Goal: Task Accomplishment & Management: Complete application form

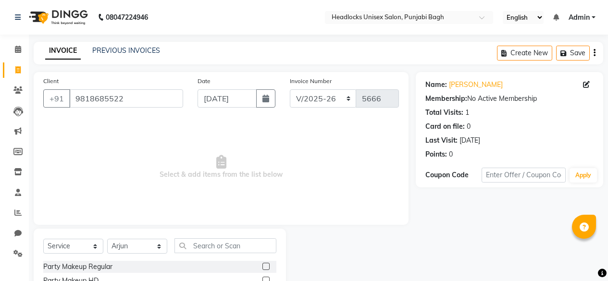
select select "7719"
select select "service"
select select "69083"
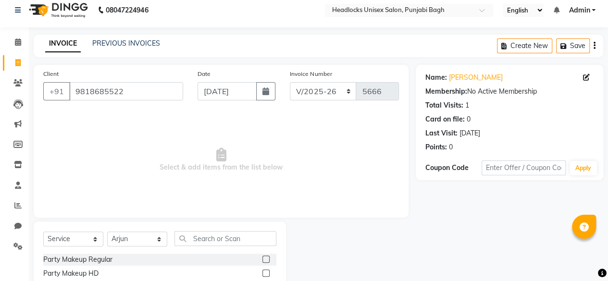
scroll to position [7, 0]
click at [201, 241] on input "text" at bounding box center [226, 238] width 102 height 15
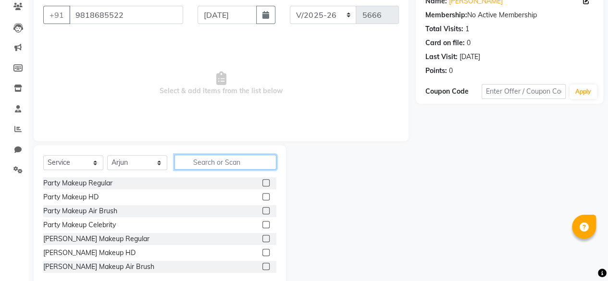
scroll to position [103, 0]
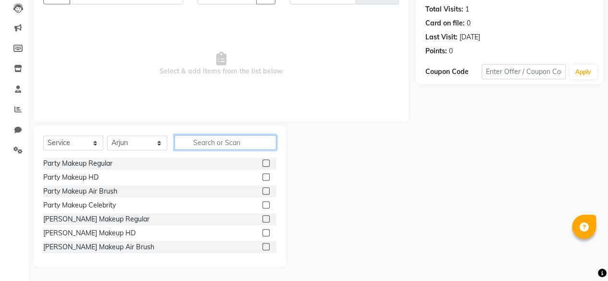
click at [221, 144] on input "text" at bounding box center [226, 142] width 102 height 15
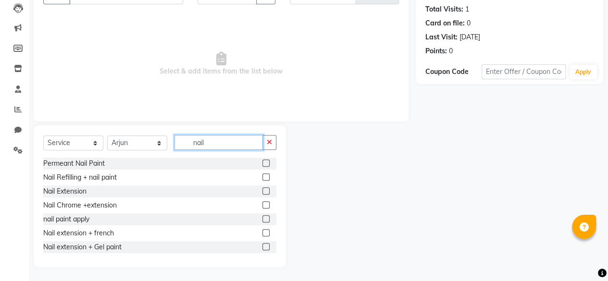
type input "nail"
click at [142, 210] on div "Nail Chrome +extension" at bounding box center [159, 206] width 233 height 12
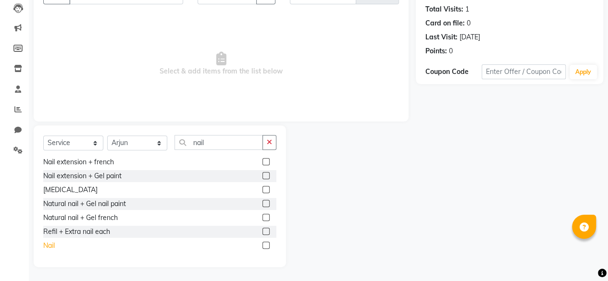
click at [52, 244] on div "Nail" at bounding box center [49, 246] width 12 height 10
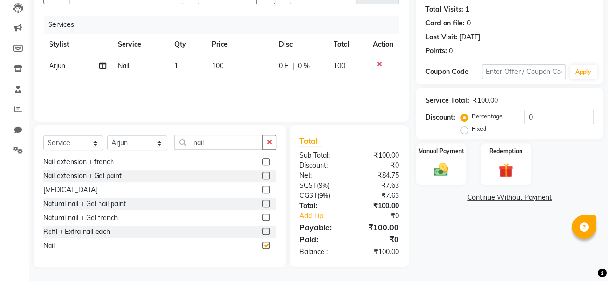
checkbox input "false"
click at [439, 165] on img at bounding box center [441, 169] width 25 height 17
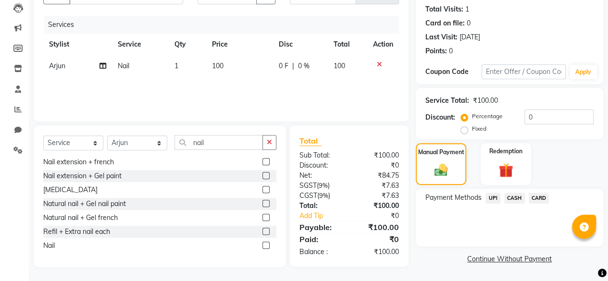
click at [515, 198] on span "CASH" at bounding box center [514, 198] width 21 height 11
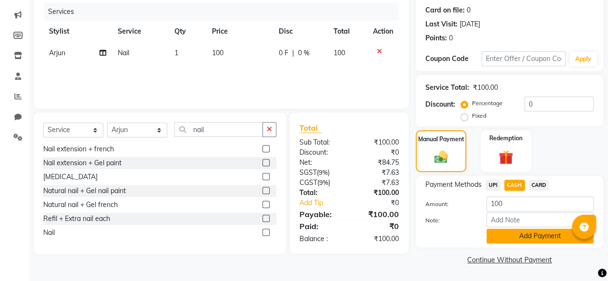
click at [503, 236] on button "Add Payment" at bounding box center [540, 236] width 107 height 15
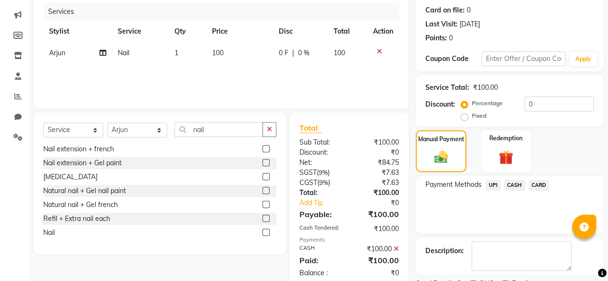
scroll to position [156, 0]
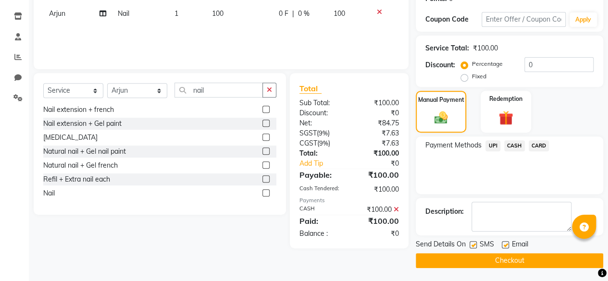
drag, startPoint x: 472, startPoint y: 239, endPoint x: 473, endPoint y: 245, distance: 6.7
click at [473, 245] on div "SMS" at bounding box center [486, 245] width 32 height 12
click at [473, 245] on label at bounding box center [473, 244] width 7 height 7
click at [473, 245] on input "checkbox" at bounding box center [473, 245] width 6 height 6
checkbox input "false"
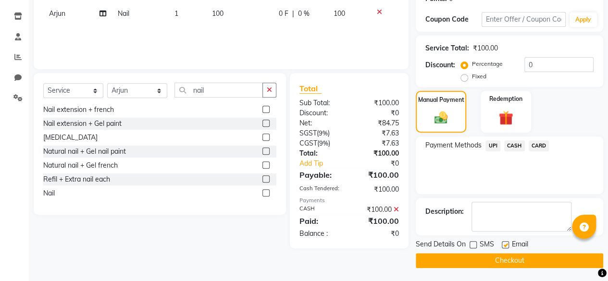
click at [471, 257] on button "Checkout" at bounding box center [510, 260] width 188 height 15
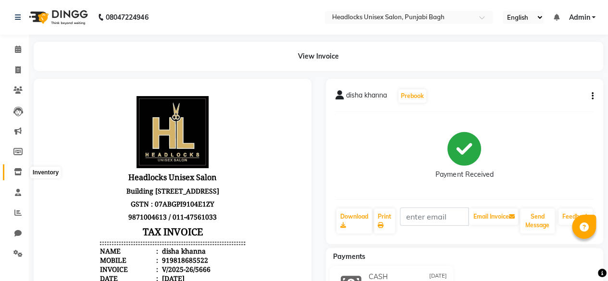
click at [14, 173] on icon at bounding box center [18, 171] width 8 height 7
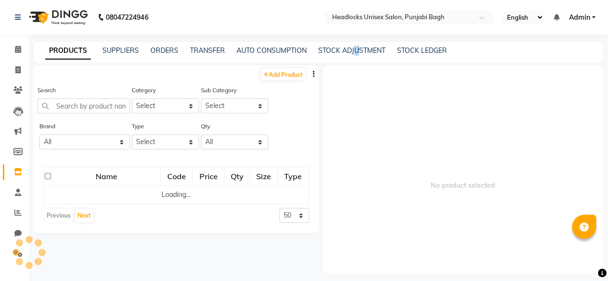
drag, startPoint x: 354, startPoint y: 59, endPoint x: 358, endPoint y: 55, distance: 5.4
click at [358, 55] on div "PRODUCTS SUPPLIERS ORDERS TRANSFER AUTO CONSUMPTION STOCK ADJUSTMENT STOCK LEDG…" at bounding box center [319, 53] width 570 height 22
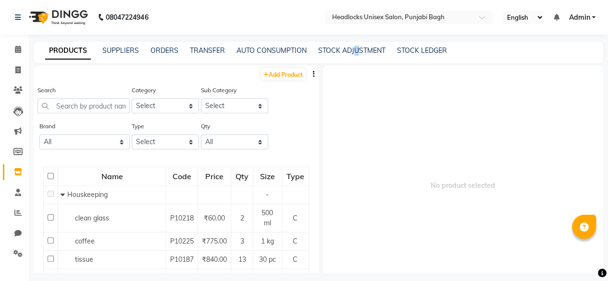
click at [358, 55] on div "STOCK ADJUSTMENT" at bounding box center [351, 51] width 67 height 10
click at [156, 47] on link "ORDERS" at bounding box center [165, 50] width 28 height 9
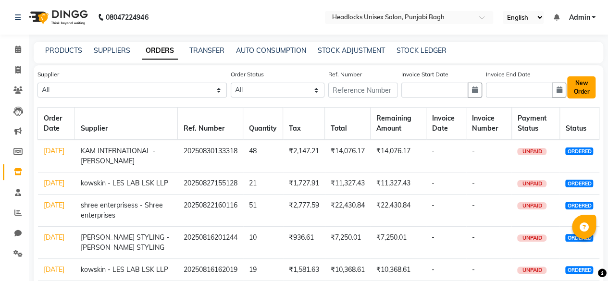
click at [585, 94] on button "New Order" at bounding box center [581, 87] width 28 height 22
select select "true"
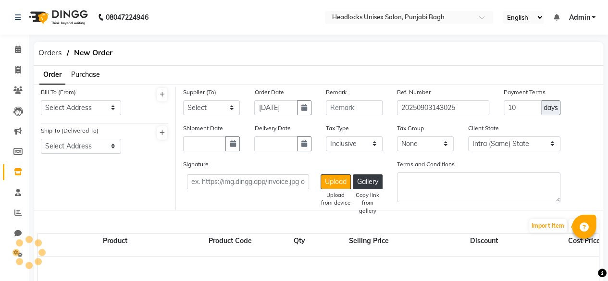
select select "3421"
click at [100, 111] on select "Select Address [STREET_ADDRESS] AMBLIPURA E - 185/25 YARD [GEOGRAPHIC_DATA] [PE…" at bounding box center [81, 107] width 80 height 15
select select "1555"
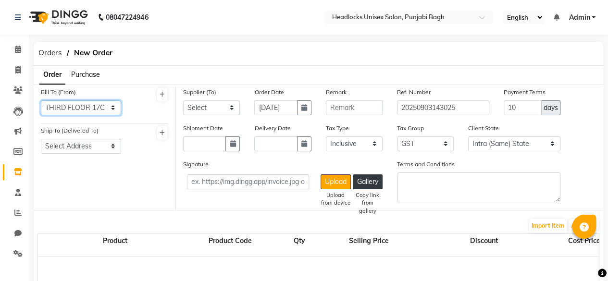
click at [41, 100] on select "Select Address [STREET_ADDRESS] AMBLIPURA E - 185/25 YARD [GEOGRAPHIC_DATA] [PE…" at bounding box center [81, 107] width 80 height 15
drag, startPoint x: 222, startPoint y: 116, endPoint x: 225, endPoint y: 112, distance: 5.5
click at [225, 112] on div "Supplier (To) Select [PERSON_NAME] ENTERPRSES - [PERSON_NAME] STYLING - [PERSON…" at bounding box center [211, 105] width 71 height 36
click at [225, 112] on select "Select [PERSON_NAME] ENTERPRSES - [PERSON_NAME] STYLING - [PERSON_NAME] STYLING…" at bounding box center [211, 107] width 57 height 15
select select "5186"
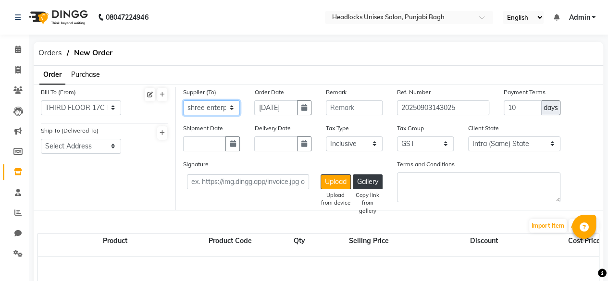
click at [183, 100] on select "Select [PERSON_NAME] ENTERPRSES - [PERSON_NAME] STYLING - [PERSON_NAME] STYLING…" at bounding box center [211, 107] width 57 height 15
click at [228, 144] on button "button" at bounding box center [233, 144] width 14 height 15
select select "9"
select select "2025"
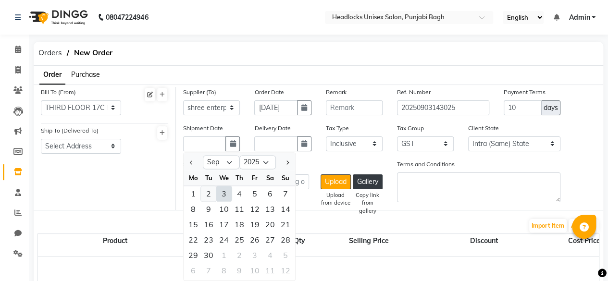
click at [212, 191] on div "2" at bounding box center [208, 193] width 15 height 15
type input "02-09-2025"
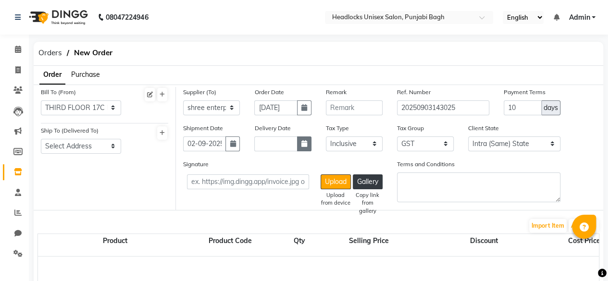
click at [305, 144] on icon "button" at bounding box center [304, 143] width 6 height 7
select select "9"
select select "2025"
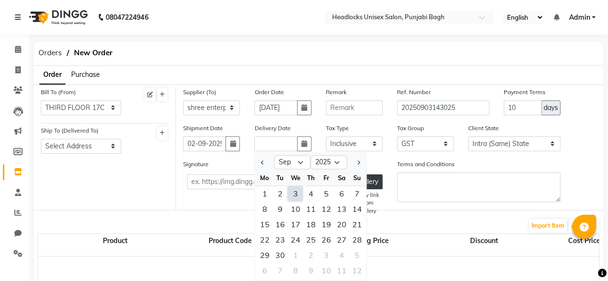
click at [290, 194] on div "3" at bounding box center [295, 193] width 15 height 15
type input "[DATE]"
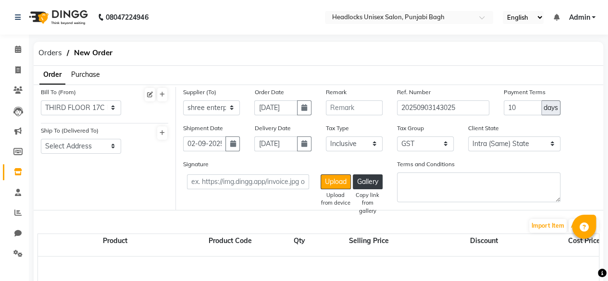
drag, startPoint x: 77, startPoint y: 136, endPoint x: 76, endPoint y: 143, distance: 7.4
click at [76, 143] on div "Ship To (Delivered To) Select Address BUILDING [STREET_ADDRESS]" at bounding box center [81, 140] width 80 height 28
click at [76, 143] on select "Select Address BUILDING [STREET_ADDRESS]" at bounding box center [81, 146] width 80 height 15
select select "1517"
click at [41, 139] on select "Select Address BUILDING [STREET_ADDRESS]" at bounding box center [81, 146] width 80 height 15
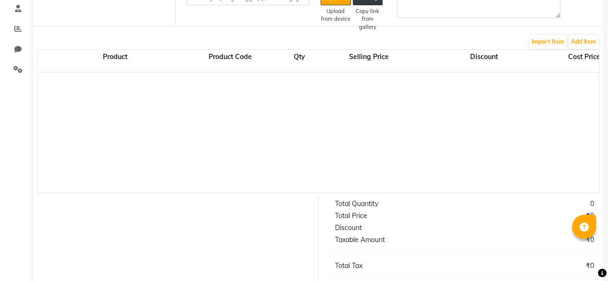
scroll to position [184, 0]
click at [586, 43] on button "Add Item" at bounding box center [584, 42] width 30 height 13
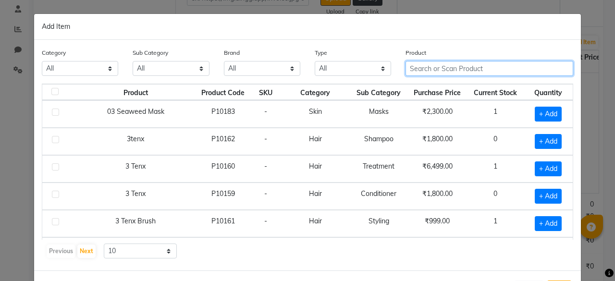
click at [415, 70] on input "text" at bounding box center [490, 68] width 168 height 15
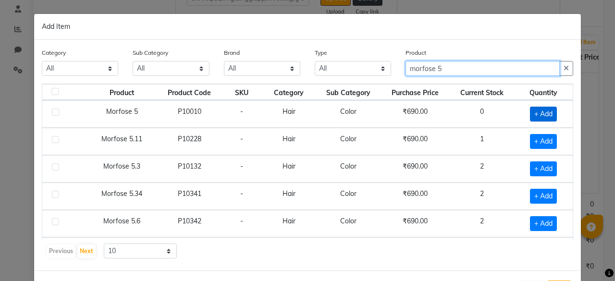
type input "morfose 5"
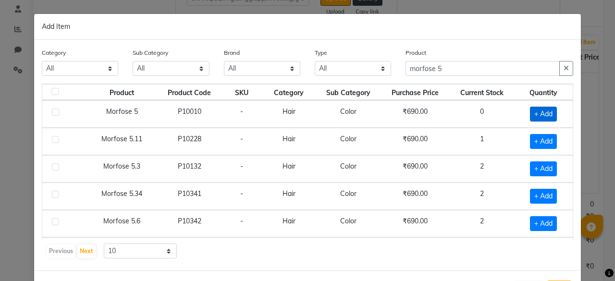
click at [530, 114] on span "+ Add" at bounding box center [543, 114] width 27 height 15
checkbox input "true"
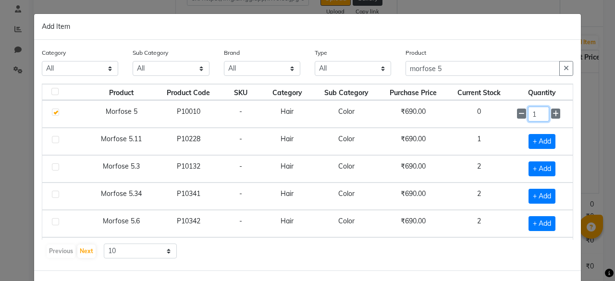
click at [528, 114] on input "1" at bounding box center [538, 114] width 21 height 15
type input "6"
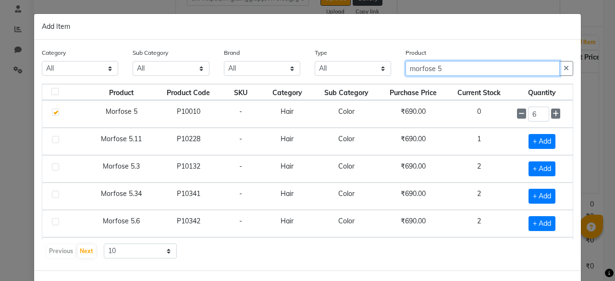
click at [463, 64] on input "morfose 5" at bounding box center [483, 68] width 154 height 15
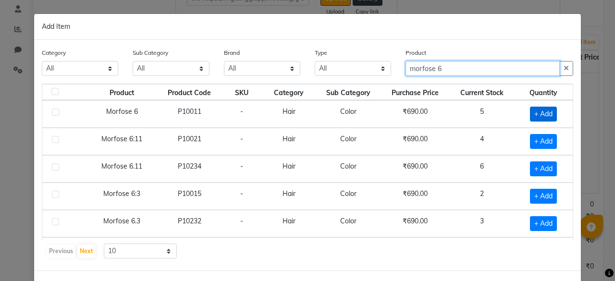
type input "morfose 6"
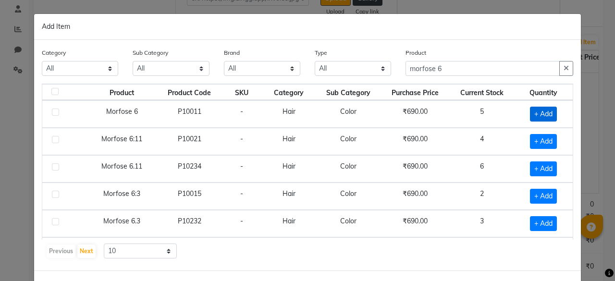
click at [535, 115] on span "+ Add" at bounding box center [543, 114] width 27 height 15
checkbox input "true"
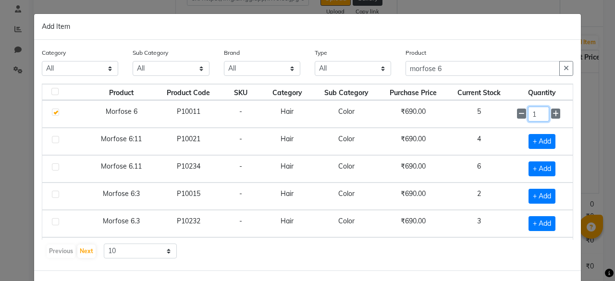
click at [528, 112] on input "1" at bounding box center [538, 114] width 21 height 15
type input "12"
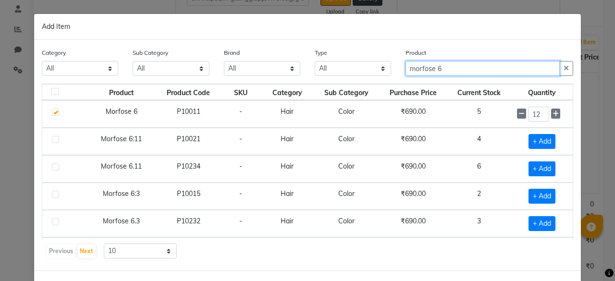
click at [467, 68] on input "morfose 6" at bounding box center [483, 68] width 154 height 15
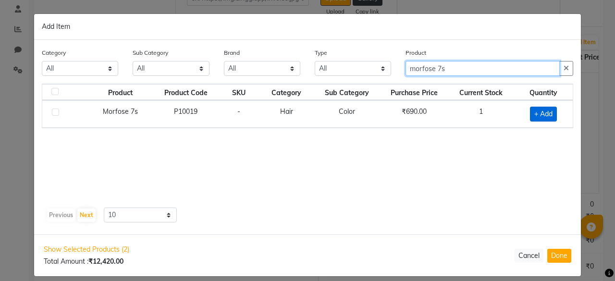
type input "morfose 7s"
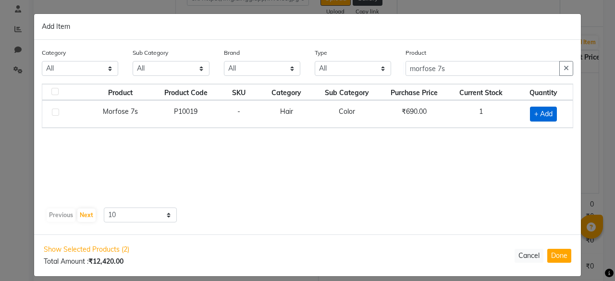
click at [542, 116] on span "+ Add" at bounding box center [543, 114] width 27 height 15
checkbox input "true"
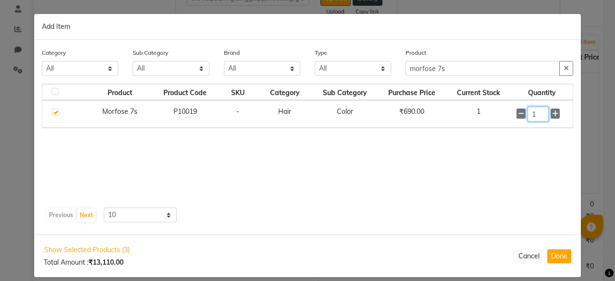
click at [542, 116] on input "1" at bounding box center [538, 114] width 21 height 15
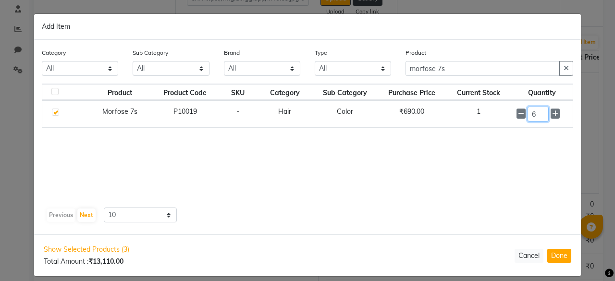
type input "6"
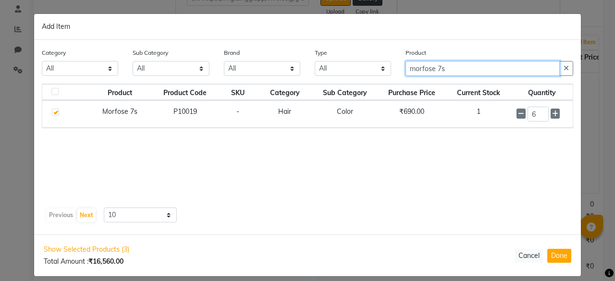
click at [485, 72] on input "morfose 7s" at bounding box center [483, 68] width 154 height 15
type input "morfose 8s"
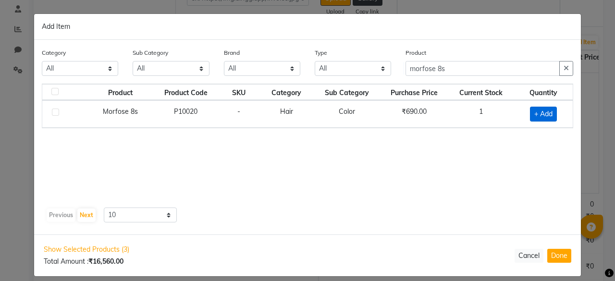
click at [545, 114] on span "+ Add" at bounding box center [543, 114] width 27 height 15
checkbox input "true"
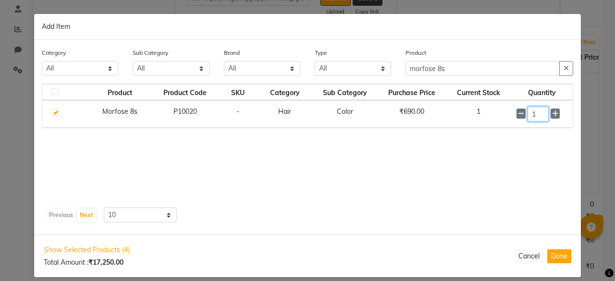
click at [545, 114] on input "1" at bounding box center [538, 114] width 21 height 15
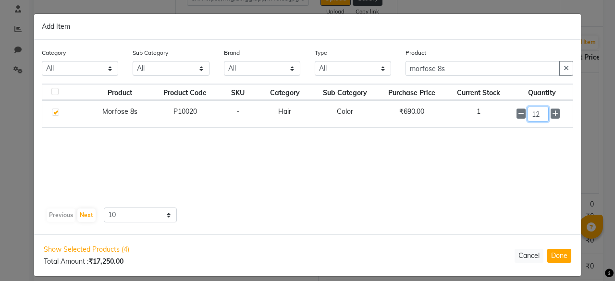
type input "12"
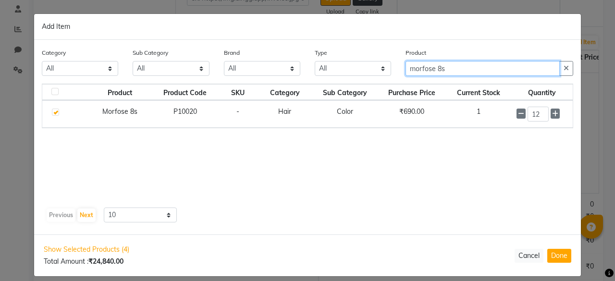
click at [480, 70] on input "morfose 8s" at bounding box center [483, 68] width 154 height 15
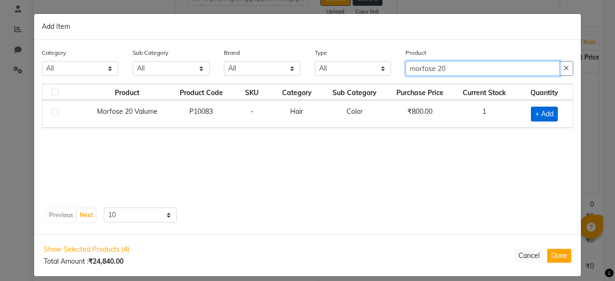
type input "morfose 20"
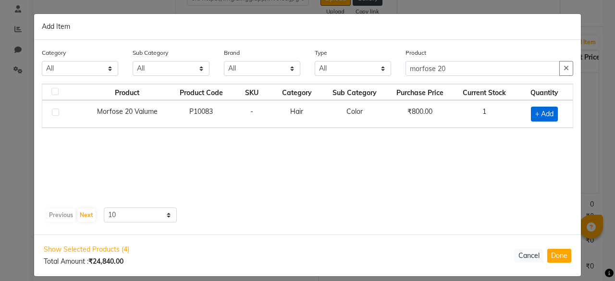
click at [540, 117] on span "+ Add" at bounding box center [544, 114] width 27 height 15
checkbox input "true"
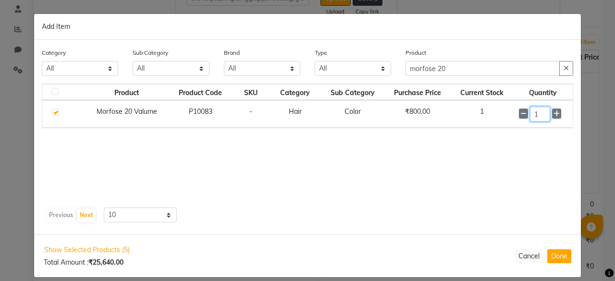
click at [540, 117] on input "1" at bounding box center [540, 114] width 20 height 15
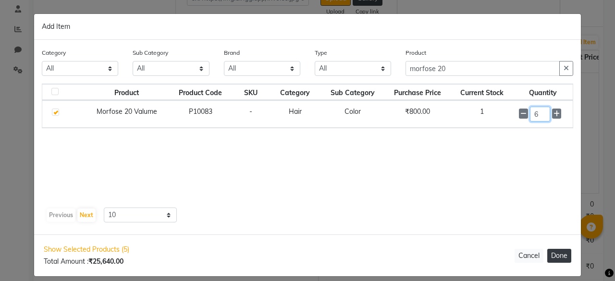
type input "6"
click at [558, 258] on button "Done" at bounding box center [560, 256] width 24 height 14
select select "3421"
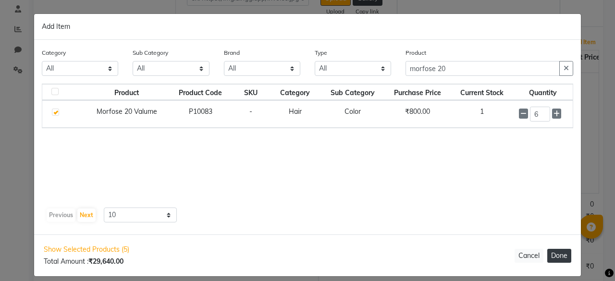
select select "3421"
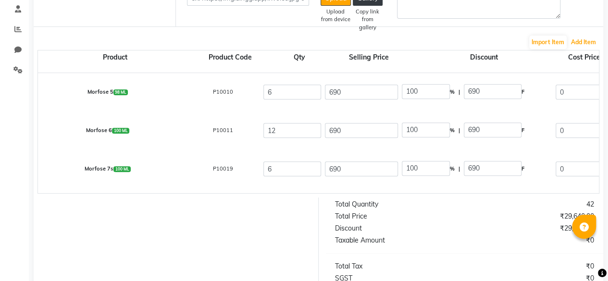
scroll to position [72, 0]
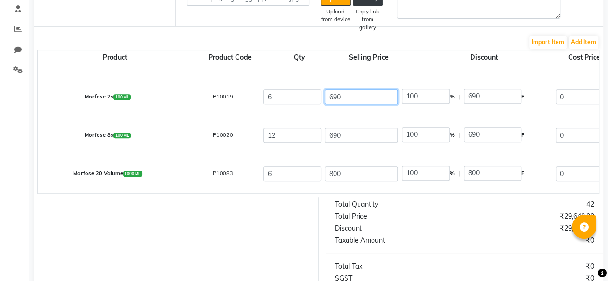
click at [354, 97] on input "690" at bounding box center [361, 96] width 73 height 15
click at [414, 97] on input "100" at bounding box center [426, 96] width 48 height 15
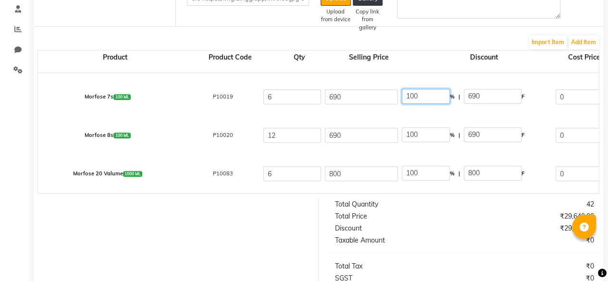
click at [414, 97] on input "100" at bounding box center [426, 96] width 48 height 15
type input "40"
type input "276"
type input "414"
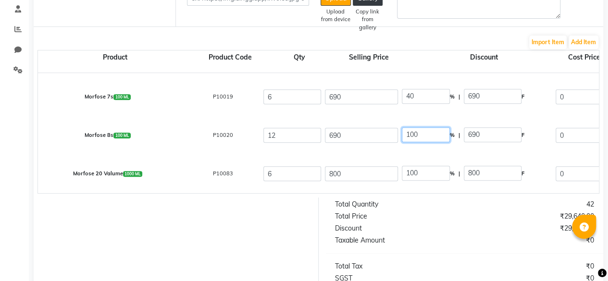
type input "350.85"
type input "2105.1"
type input "378.92"
type input "2484.02"
click at [411, 129] on input "100" at bounding box center [426, 134] width 48 height 15
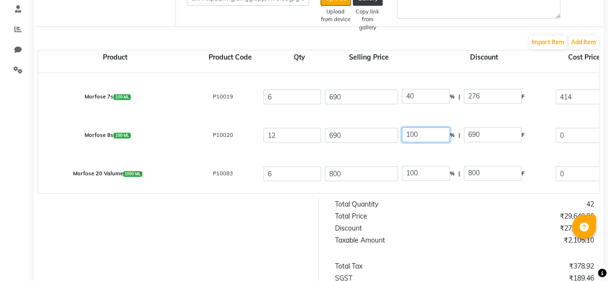
click at [411, 129] on input "100" at bounding box center [426, 134] width 48 height 15
type input "40"
type input "276"
type input "414"
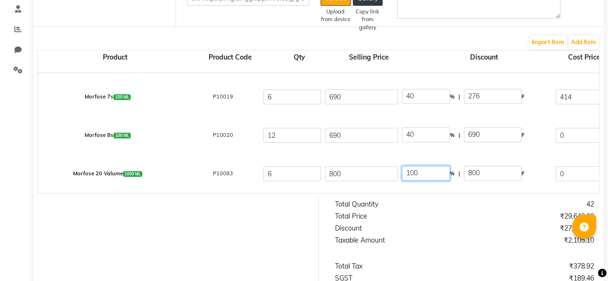
type input "350.85"
type input "4210.2"
type input "757.84"
type input "4968.04"
click at [412, 172] on input "100" at bounding box center [426, 173] width 48 height 15
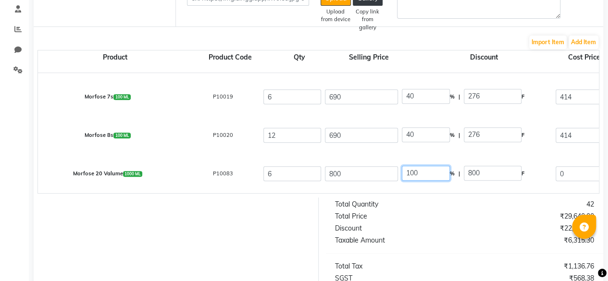
click at [412, 172] on input "100" at bounding box center [426, 173] width 48 height 15
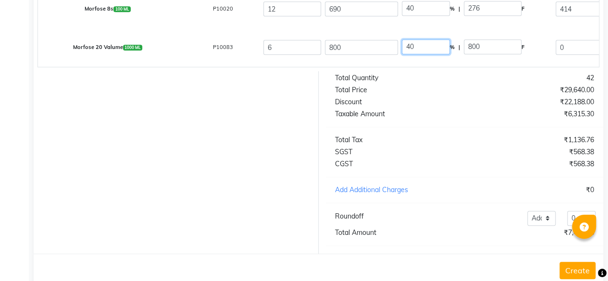
scroll to position [311, 0]
type input "40"
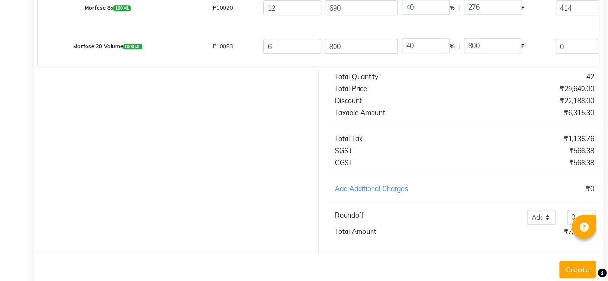
type input "320"
type input "480"
type input "406.78"
type input "2440.68"
type input "439.32"
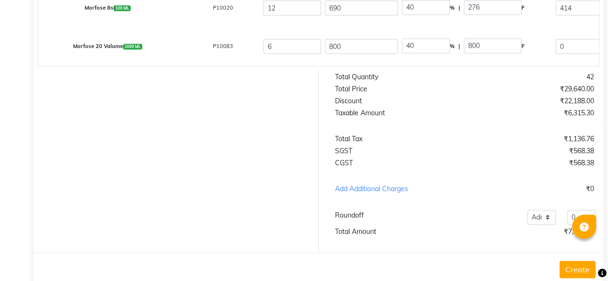
type input "2880"
click at [213, 139] on div at bounding box center [172, 161] width 292 height 183
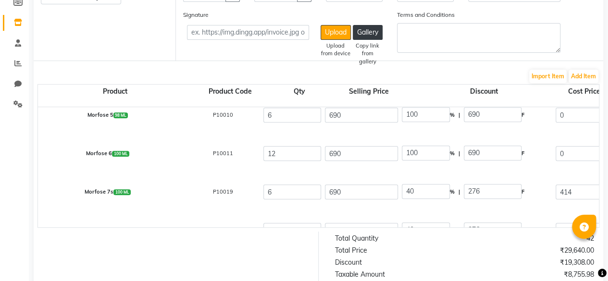
scroll to position [0, 0]
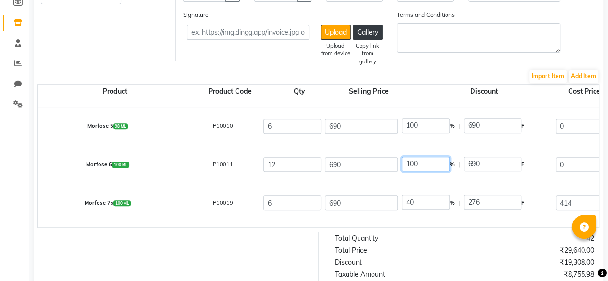
click at [418, 160] on input "100" at bounding box center [426, 164] width 48 height 15
type input "40"
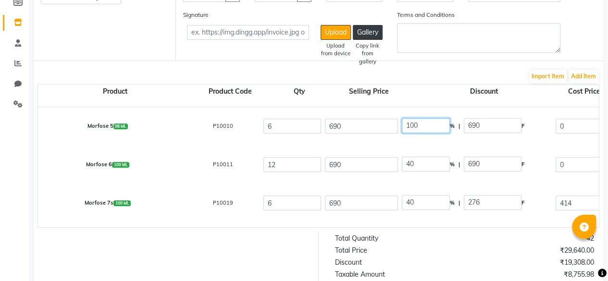
type input "276"
type input "414"
type input "350.85"
type input "4210.2"
type input "757.84"
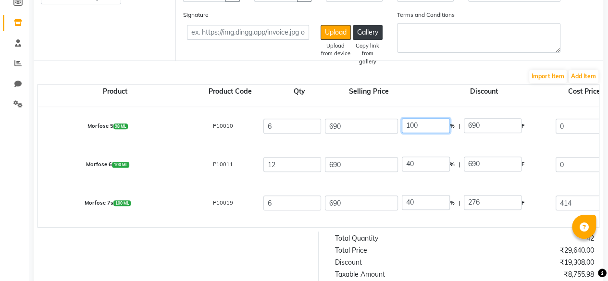
type input "4968.04"
click at [414, 120] on input "100" at bounding box center [426, 125] width 48 height 15
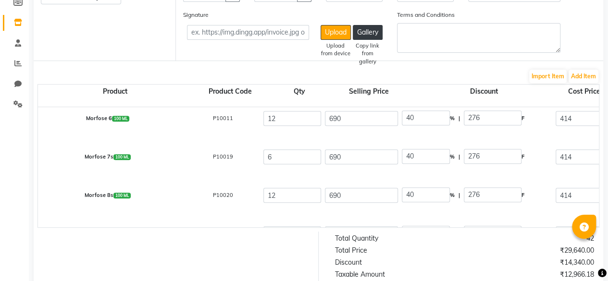
scroll to position [72, 0]
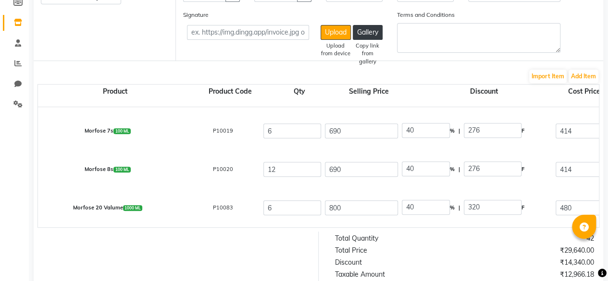
type input "40"
type input "276"
type input "414"
type input "350.85"
type input "2105.1"
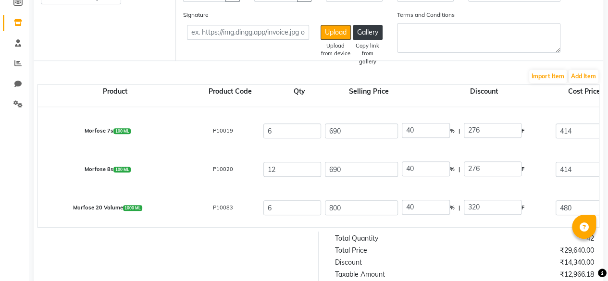
type input "378.92"
type input "2484.02"
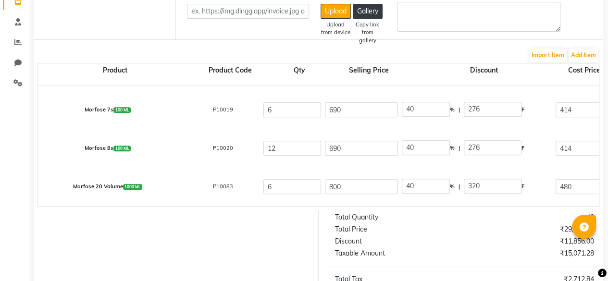
scroll to position [337, 0]
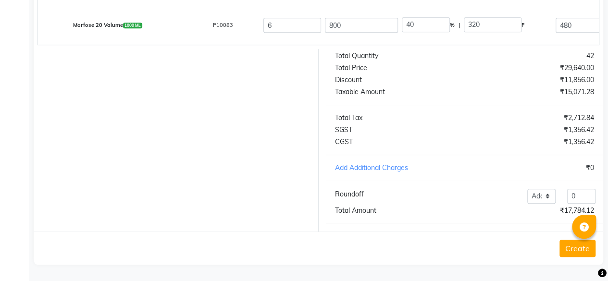
click at [578, 246] on button "Create" at bounding box center [578, 248] width 36 height 17
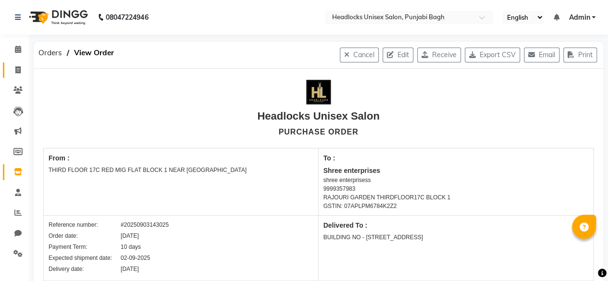
click at [13, 76] on link "Invoice" at bounding box center [14, 71] width 23 height 16
select select "service"
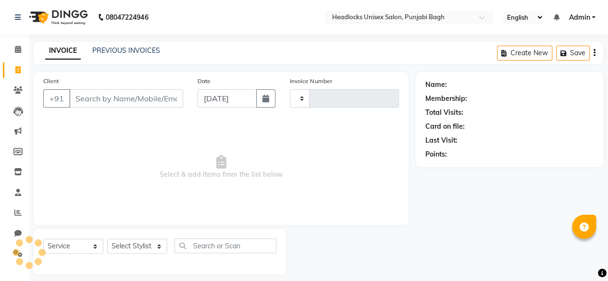
scroll to position [7, 0]
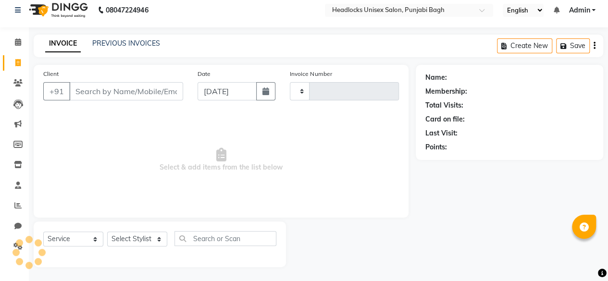
type input "5667"
select select "7719"
click at [143, 93] on input "Client" at bounding box center [126, 91] width 114 height 18
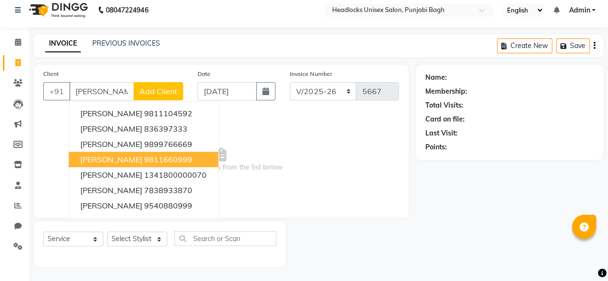
click at [120, 157] on span "[PERSON_NAME]" at bounding box center [111, 160] width 62 height 10
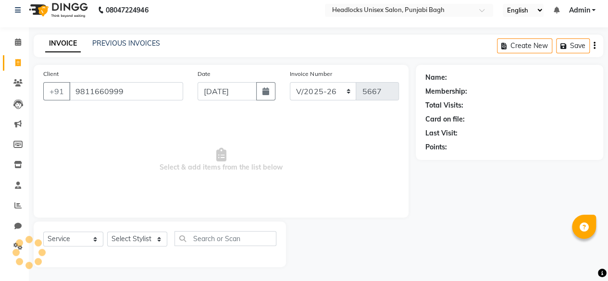
type input "9811660999"
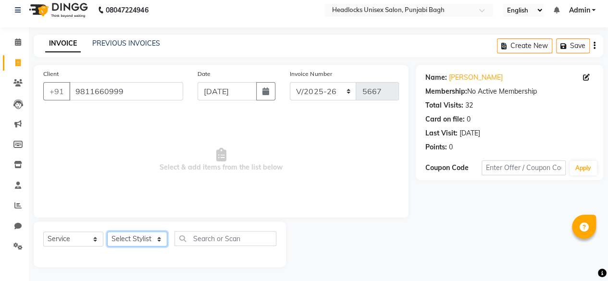
click at [139, 234] on select "Select Stylist ⁠Agnies ⁠[PERSON_NAME] [PERSON_NAME] [PERSON_NAME] mercy ⁠Minto …" at bounding box center [137, 239] width 60 height 15
select select "69057"
click at [107, 232] on select "Select Stylist ⁠Agnies ⁠[PERSON_NAME] [PERSON_NAME] [PERSON_NAME] mercy ⁠Minto …" at bounding box center [137, 239] width 60 height 15
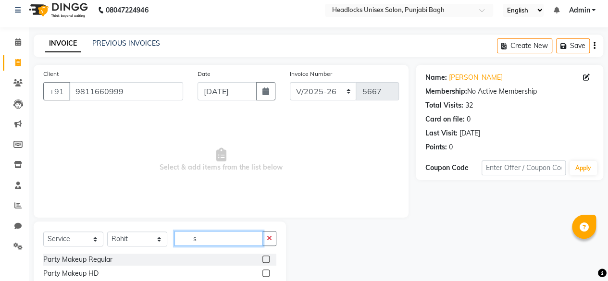
click at [193, 235] on input "s" at bounding box center [219, 238] width 88 height 15
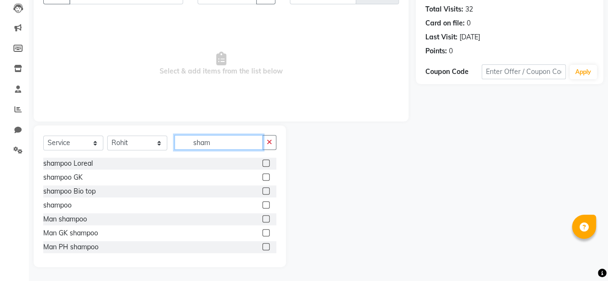
type input "sham"
click at [52, 170] on div "shampoo Loreal shampoo GK shampoo Bio top shampoo Man shampoo Man GK shampoo Ma…" at bounding box center [159, 206] width 233 height 96
click at [92, 160] on div "shampoo Loreal" at bounding box center [68, 164] width 50 height 10
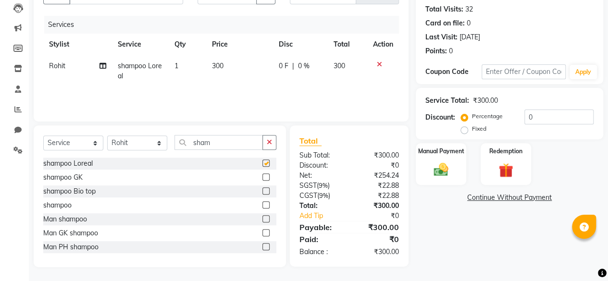
checkbox input "false"
click at [465, 170] on div "Manual Payment" at bounding box center [441, 164] width 52 height 44
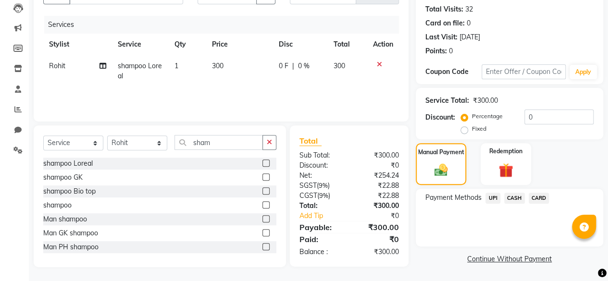
click at [515, 198] on span "CASH" at bounding box center [514, 198] width 21 height 11
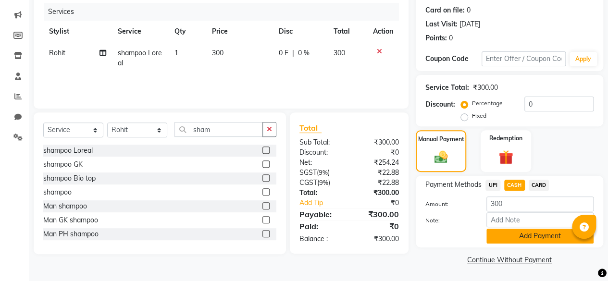
click at [514, 237] on button "Add Payment" at bounding box center [540, 236] width 107 height 15
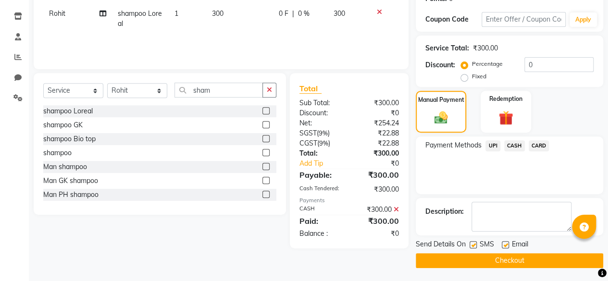
click at [473, 242] on label at bounding box center [473, 244] width 7 height 7
click at [473, 242] on input "checkbox" at bounding box center [473, 245] width 6 height 6
checkbox input "false"
click at [470, 251] on div "Send Details On SMS Email Checkout" at bounding box center [510, 253] width 188 height 29
click at [466, 256] on button "Checkout" at bounding box center [510, 260] width 188 height 15
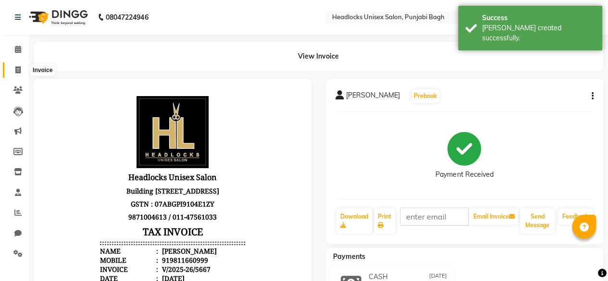
click at [10, 71] on span at bounding box center [18, 70] width 17 height 11
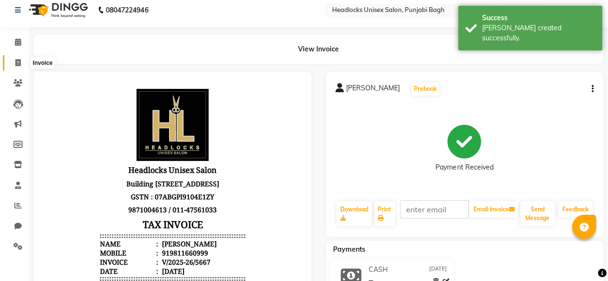
select select "service"
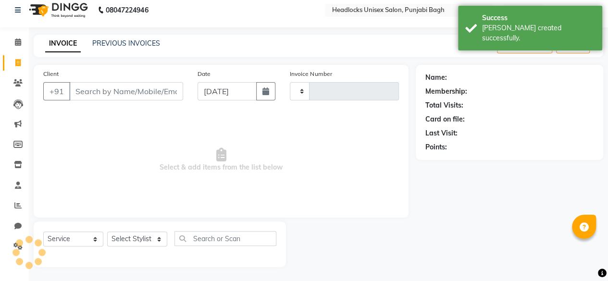
type input "5668"
select select "7719"
click at [155, 86] on input "Client" at bounding box center [126, 91] width 114 height 18
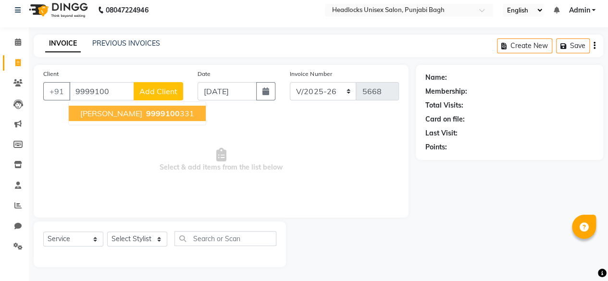
click at [146, 117] on span "9999100" at bounding box center [163, 114] width 34 height 10
type input "9999100331"
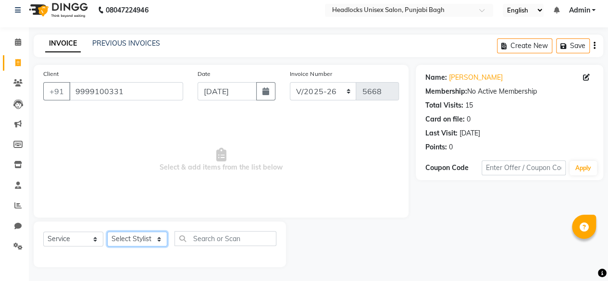
click at [144, 244] on select "Select Stylist ⁠Agnies ⁠[PERSON_NAME] [PERSON_NAME] [PERSON_NAME] mercy ⁠Minto …" at bounding box center [137, 239] width 60 height 15
select select "69050"
click at [107, 232] on select "Select Stylist ⁠Agnies ⁠[PERSON_NAME] [PERSON_NAME] [PERSON_NAME] mercy ⁠Minto …" at bounding box center [137, 239] width 60 height 15
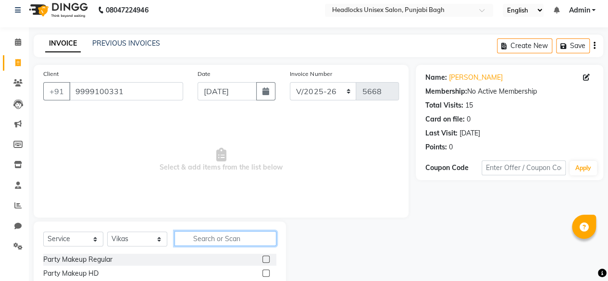
click at [185, 243] on input "text" at bounding box center [226, 238] width 102 height 15
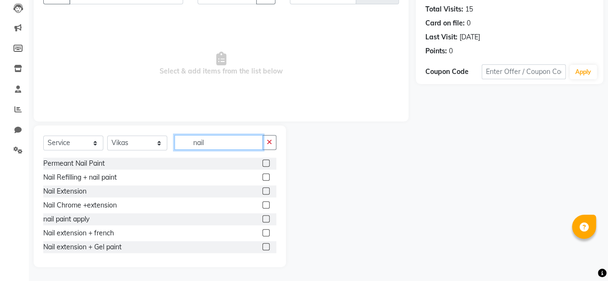
scroll to position [71, 0]
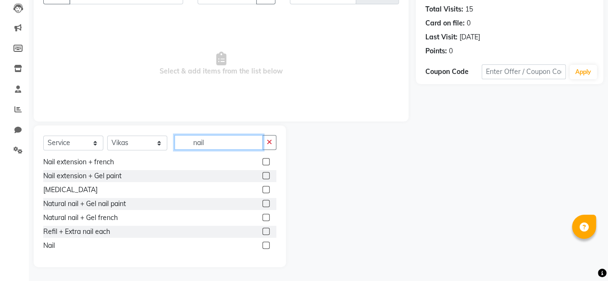
type input "nail"
click at [56, 243] on div "Nail" at bounding box center [159, 246] width 233 height 12
click at [50, 245] on div "Nail" at bounding box center [49, 246] width 12 height 10
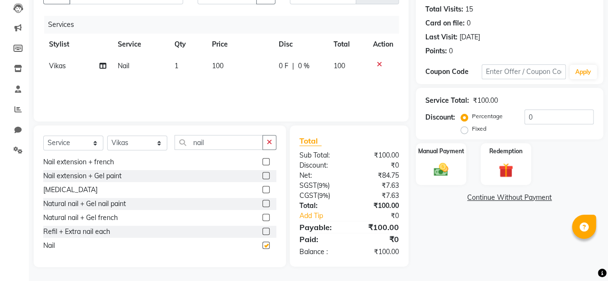
checkbox input "false"
click at [435, 170] on img at bounding box center [441, 169] width 25 height 17
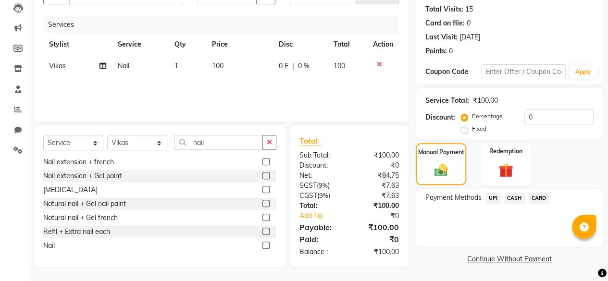
click at [512, 197] on span "CASH" at bounding box center [514, 198] width 21 height 11
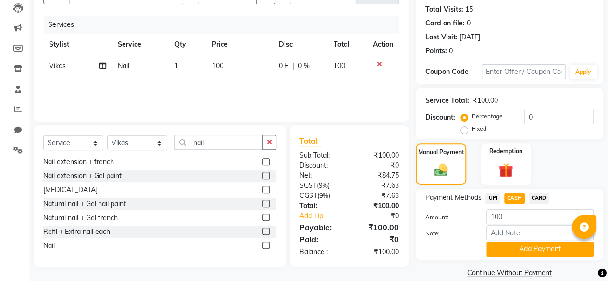
scroll to position [116, 0]
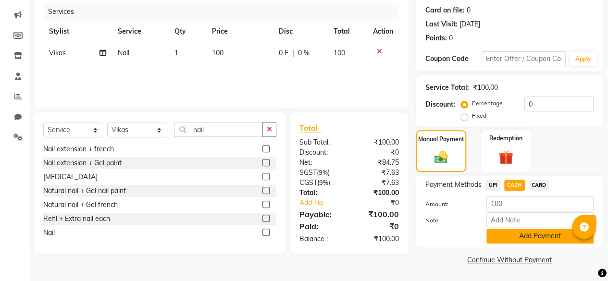
click at [499, 235] on button "Add Payment" at bounding box center [540, 236] width 107 height 15
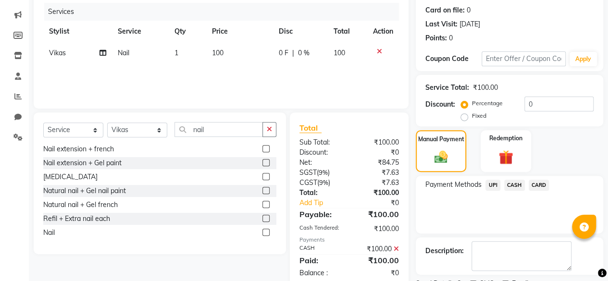
scroll to position [156, 0]
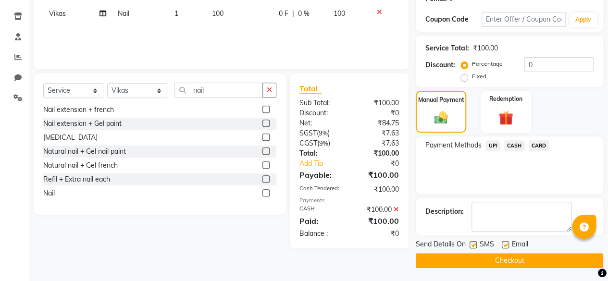
click at [473, 243] on label at bounding box center [473, 244] width 7 height 7
click at [473, 243] on input "checkbox" at bounding box center [473, 245] width 6 height 6
checkbox input "false"
click at [466, 262] on button "Checkout" at bounding box center [510, 260] width 188 height 15
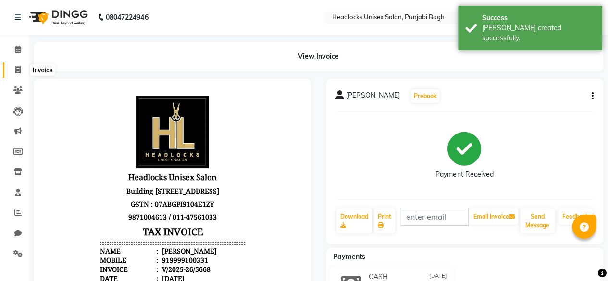
click at [12, 65] on span at bounding box center [18, 70] width 17 height 11
select select "service"
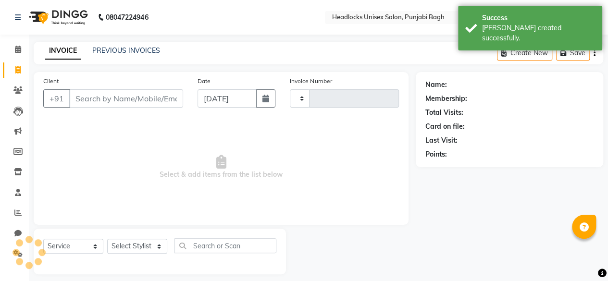
type input "5669"
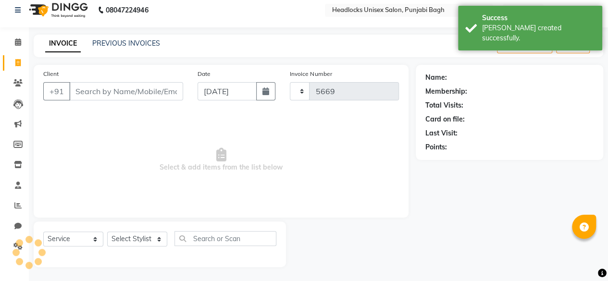
select select "7719"
